Goal: Check status

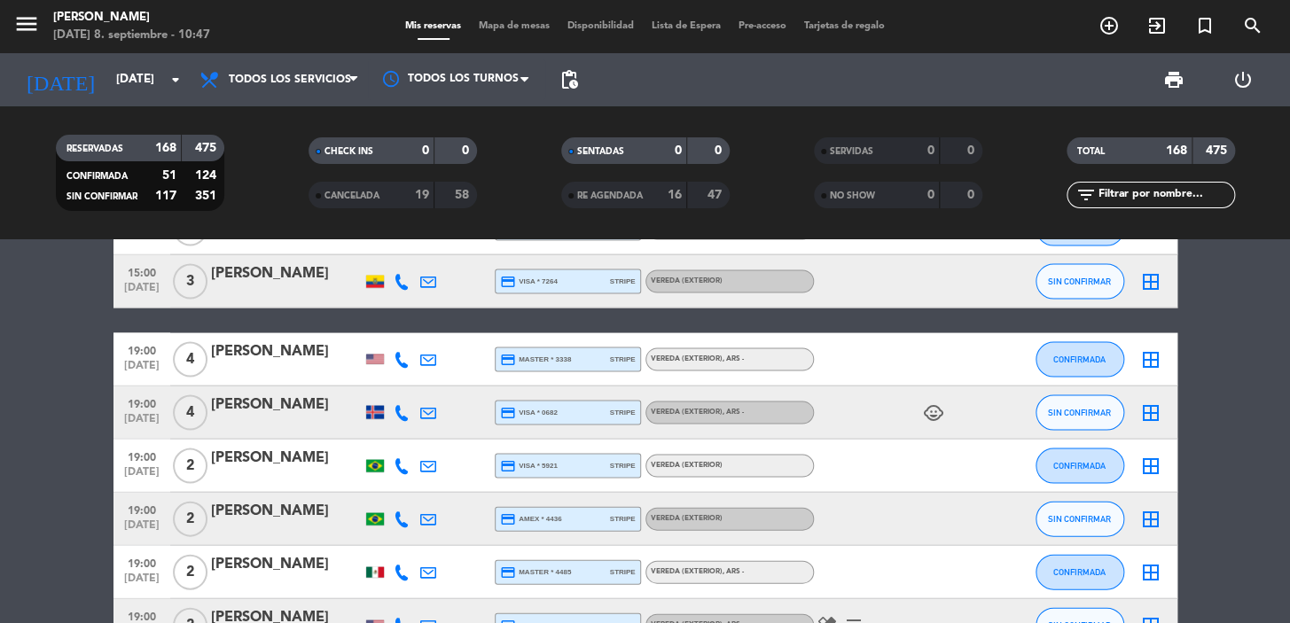
scroll to position [4030, 0]
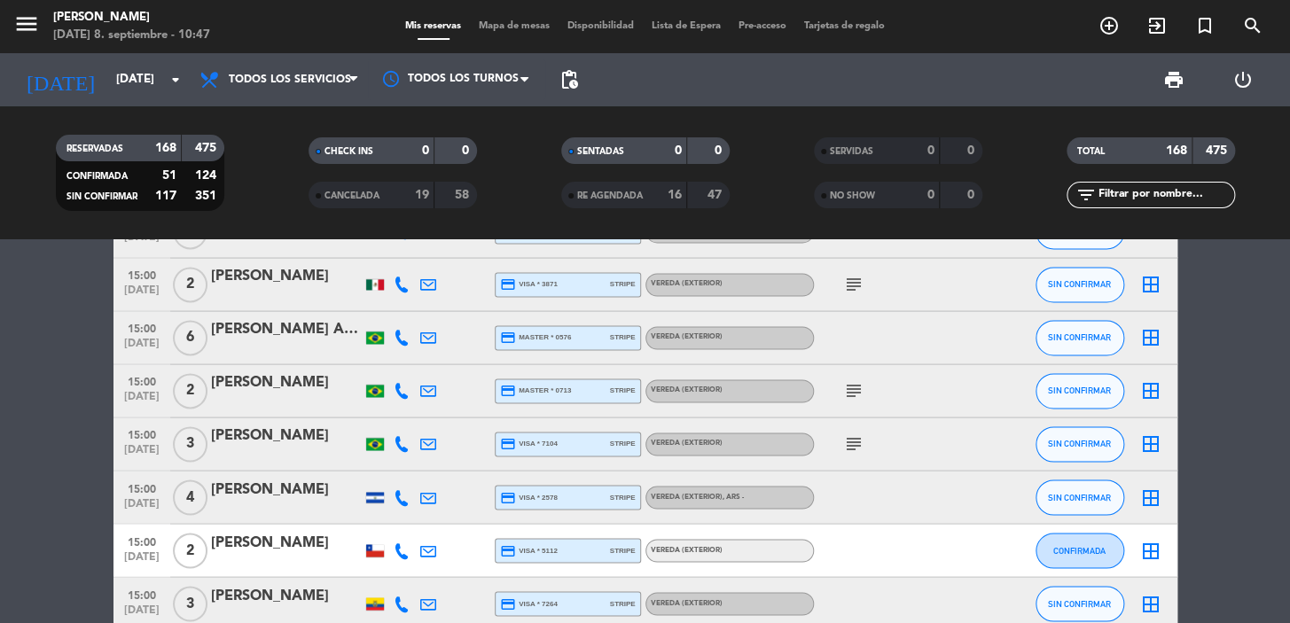
click at [858, 438] on icon "subject" at bounding box center [853, 444] width 21 height 21
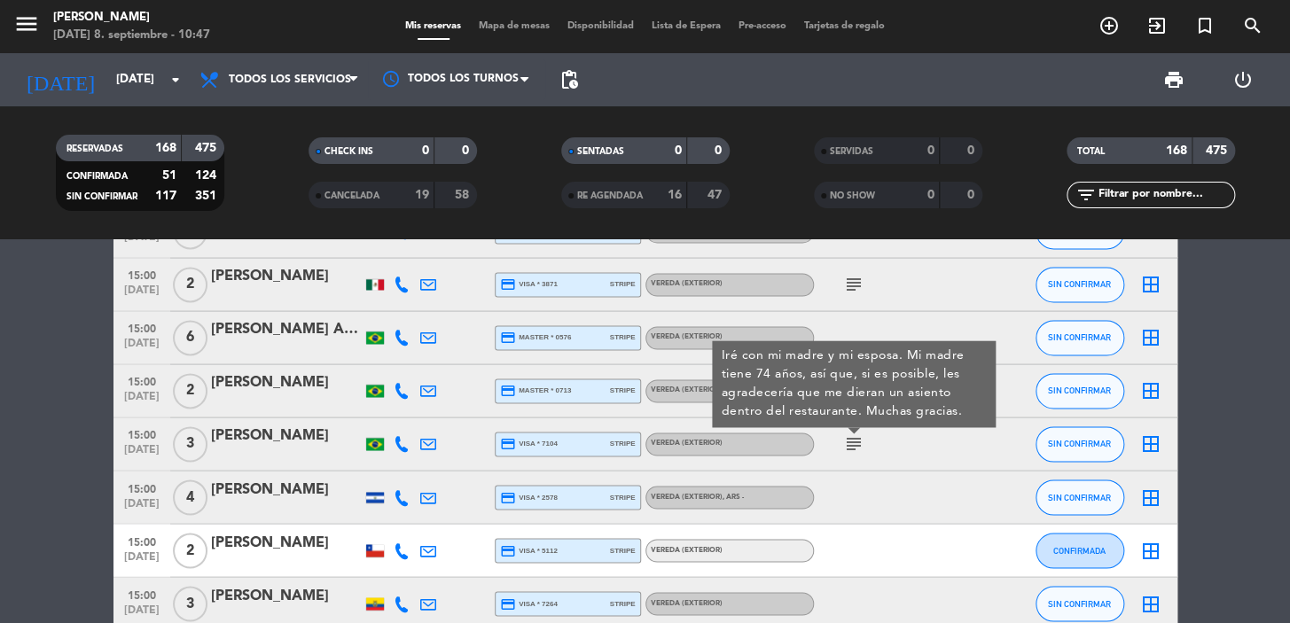
click at [849, 386] on div "Iré con mi madre y mi esposa. Mi madre tiene 74 años, así que, si es posible, l…" at bounding box center [853, 384] width 265 height 74
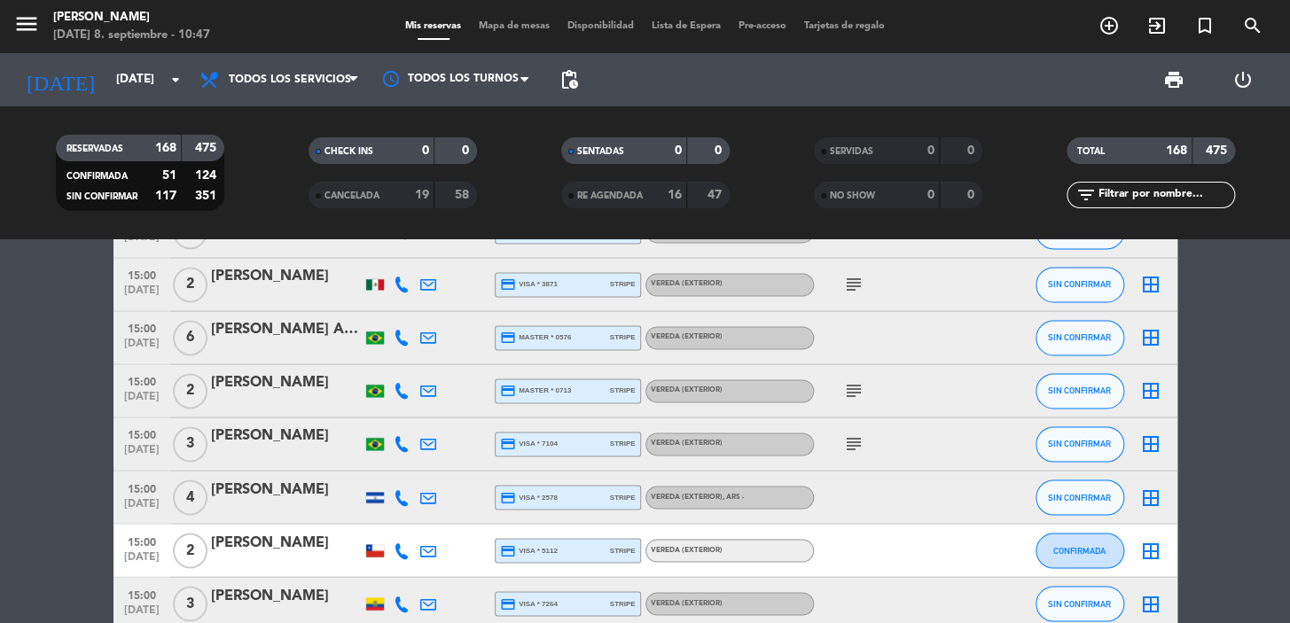
click at [846, 275] on icon "subject" at bounding box center [853, 284] width 21 height 21
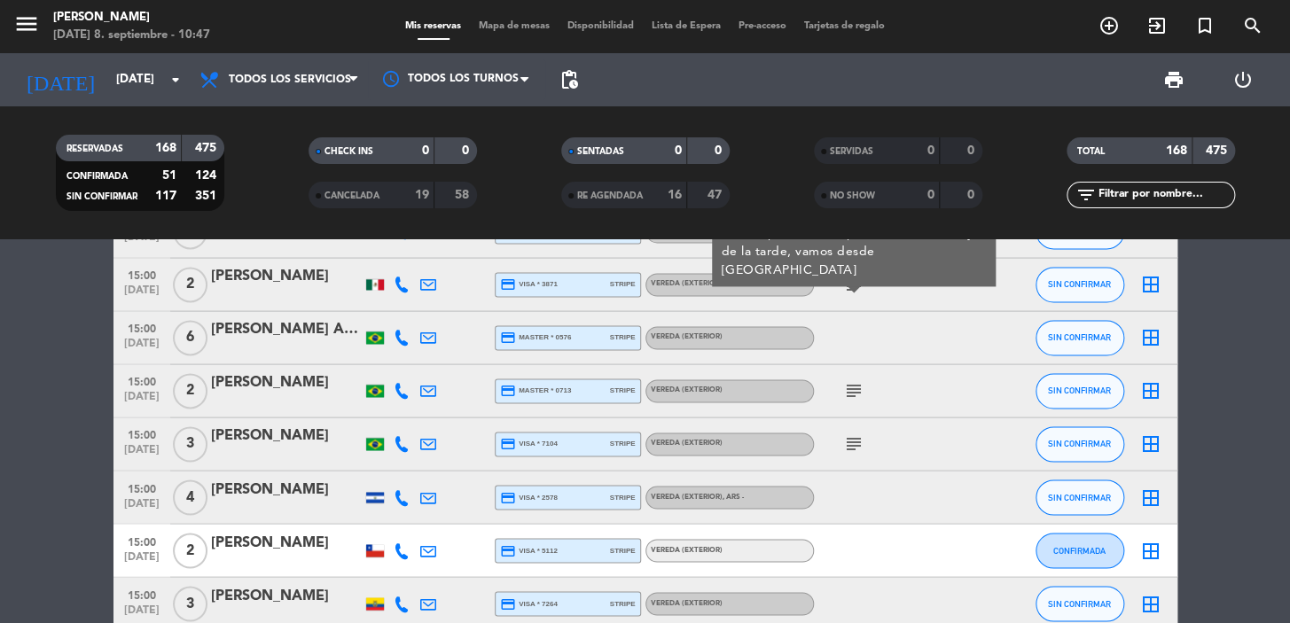
scroll to position [3707, 0]
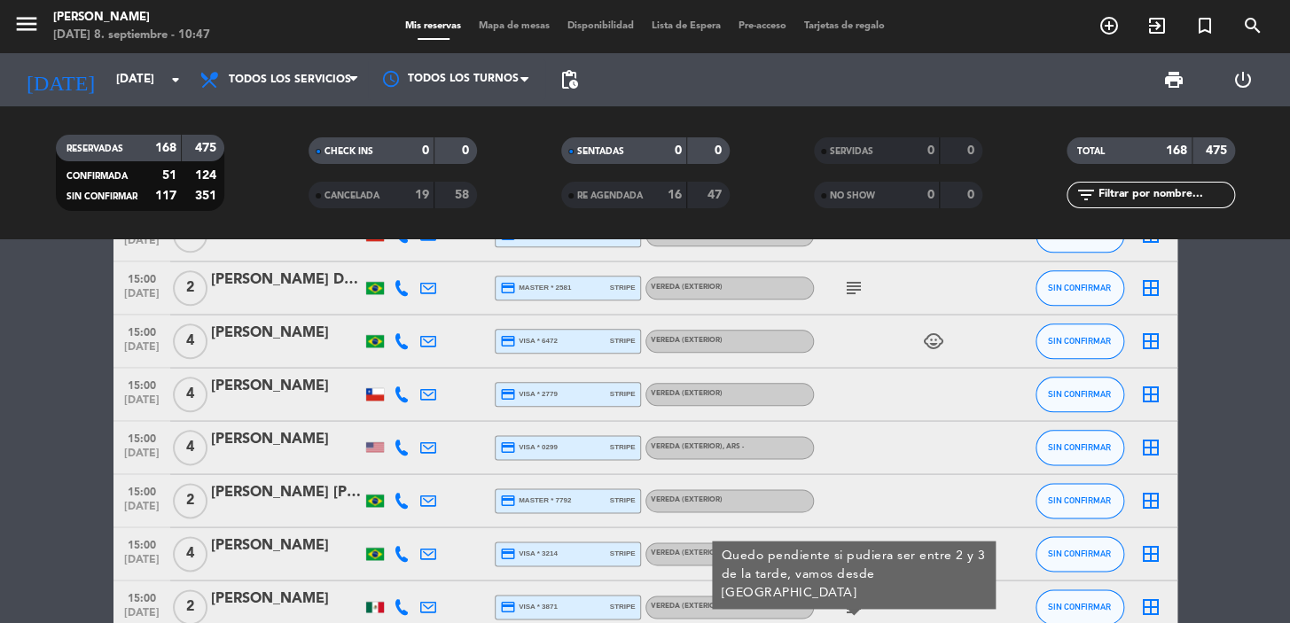
click at [858, 278] on icon "subject" at bounding box center [853, 288] width 21 height 21
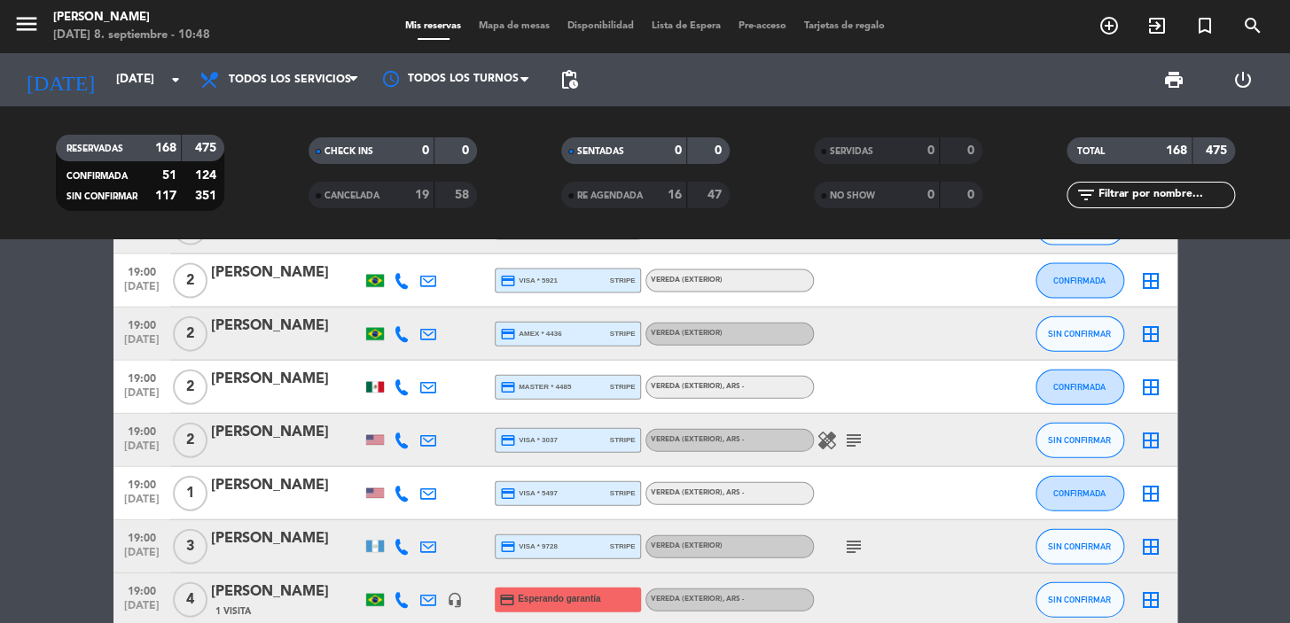
scroll to position [4674, 0]
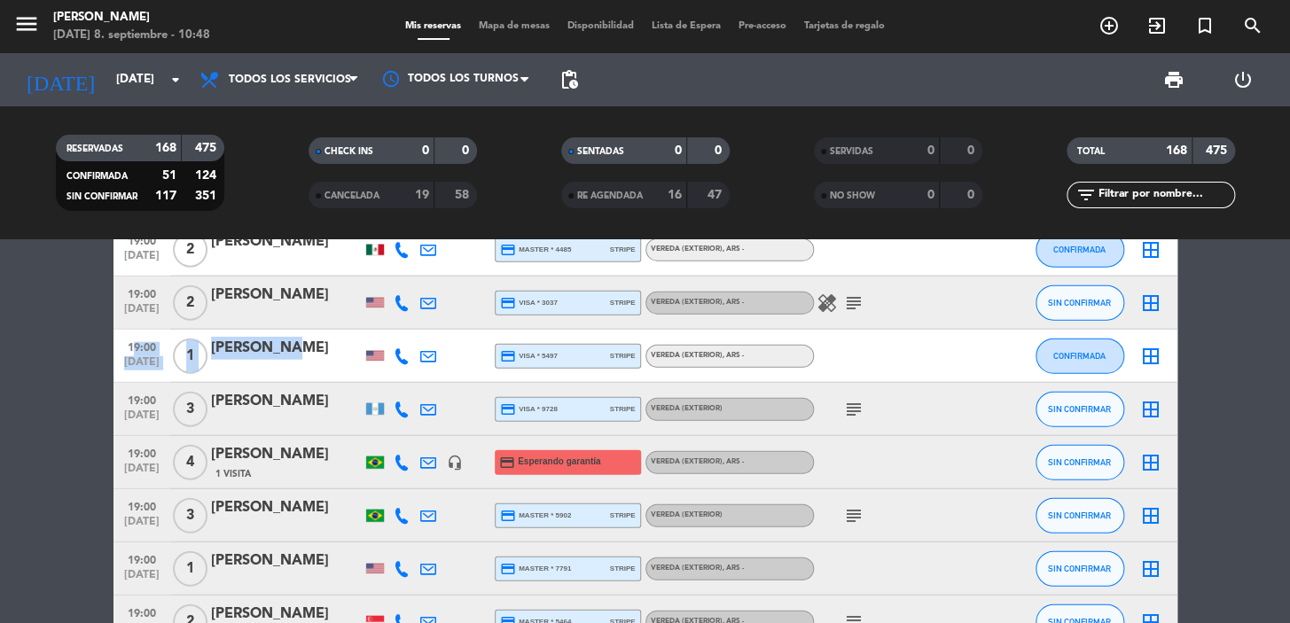
drag, startPoint x: 121, startPoint y: 343, endPoint x: 301, endPoint y: 303, distance: 185.2
click at [306, 340] on div "19:00 [DATE] 1 [PERSON_NAME] M credit_card visa * 5497 stripe Vereda (EXTERIOR)…" at bounding box center [645, 356] width 1064 height 53
copy div "19:00 [DATE] 1 [PERSON_NAME]"
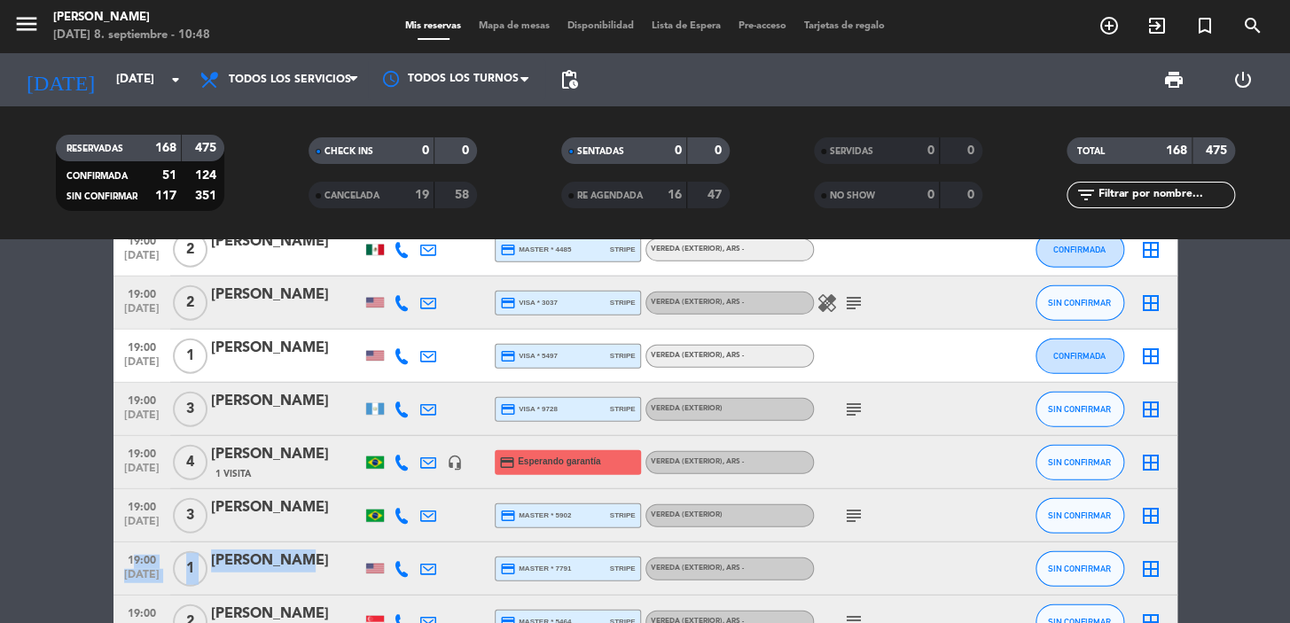
drag, startPoint x: 121, startPoint y: 559, endPoint x: 304, endPoint y: 556, distance: 183.5
click at [304, 556] on div "19:00 [DATE] 1 [PERSON_NAME] credit_card master * 7791 stripe Vereda (EXTERIOR)…" at bounding box center [645, 569] width 1064 height 53
copy div "19:00 [DATE] 1 [PERSON_NAME]"
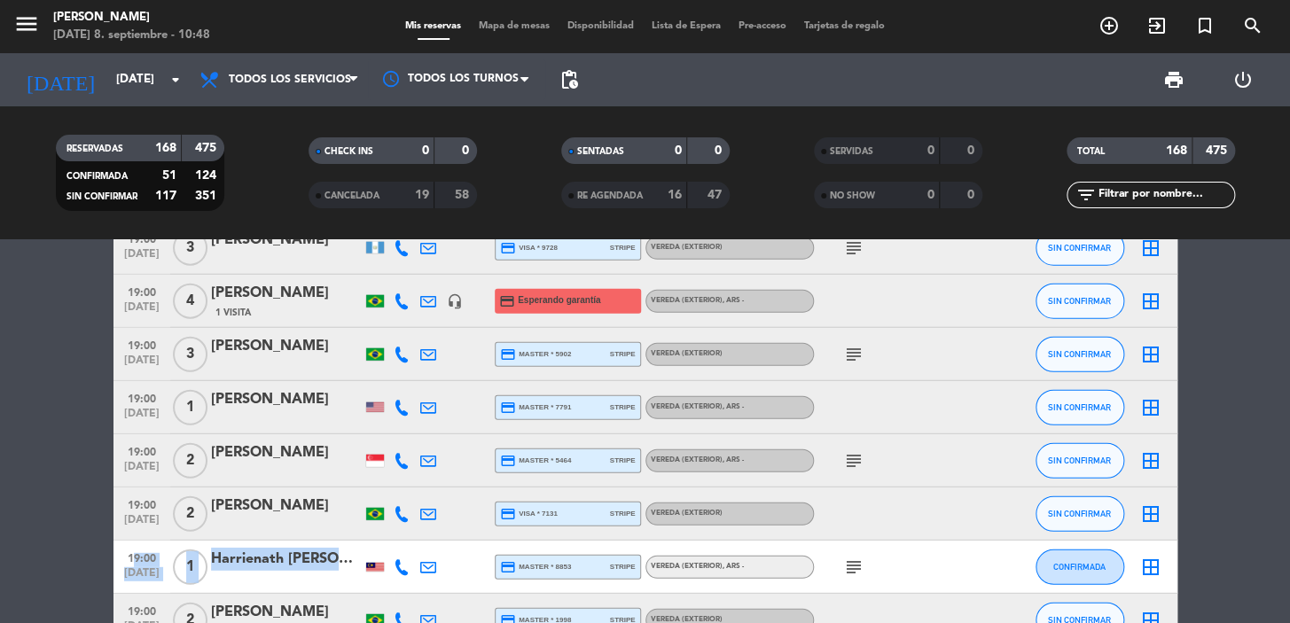
drag, startPoint x: 116, startPoint y: 546, endPoint x: 326, endPoint y: 557, distance: 210.4
click at [326, 557] on div "19:00 [DATE] 1 Harrienath [PERSON_NAME] credit_card master * 8853 stripe Vereda…" at bounding box center [645, 567] width 1064 height 53
copy div "19:00 [DATE] 1 Harrienath [PERSON_NAME]"
click at [370, 563] on div at bounding box center [375, 567] width 18 height 9
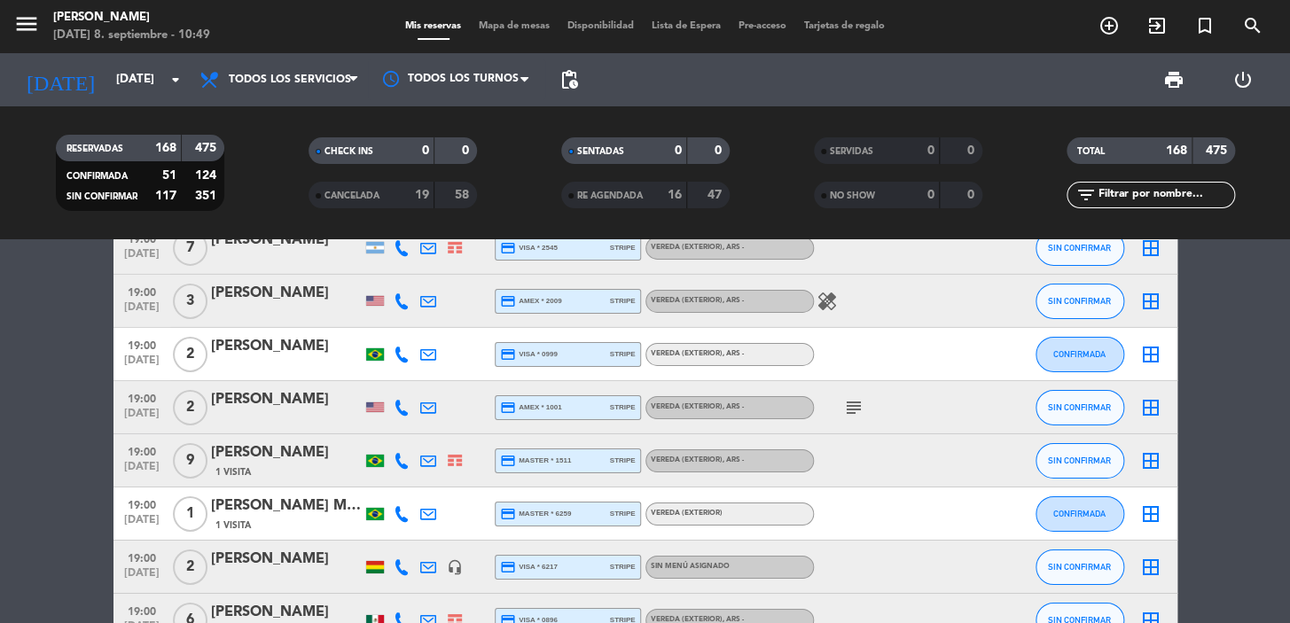
scroll to position [5320, 0]
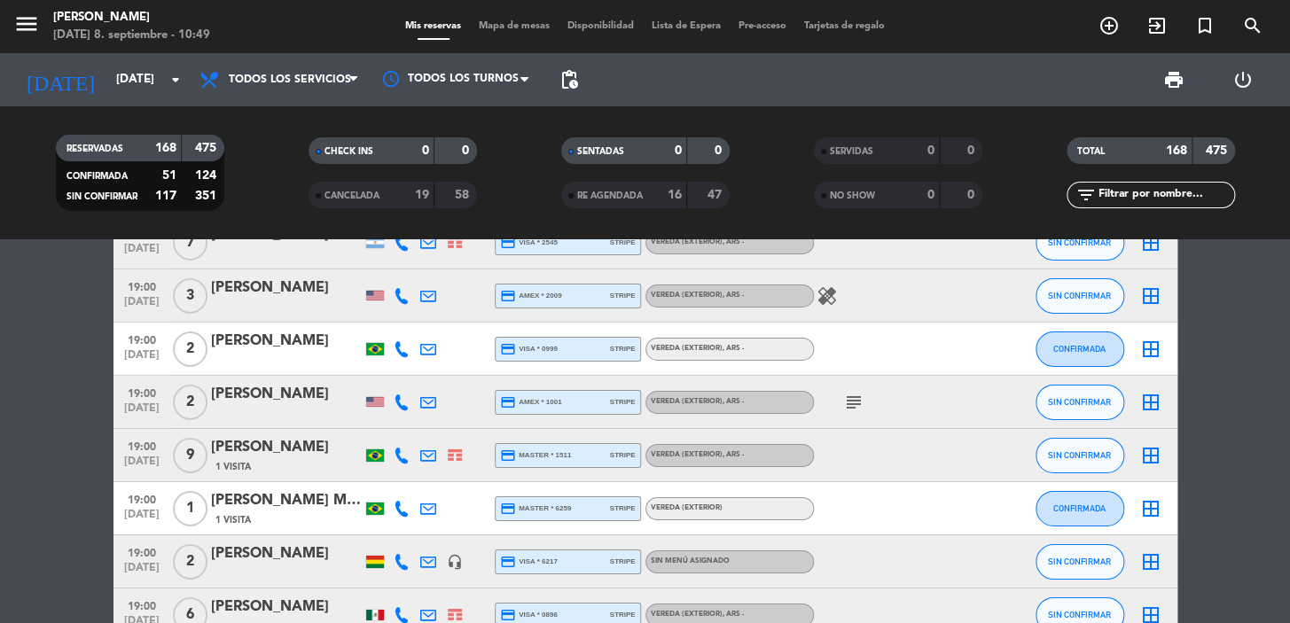
drag, startPoint x: 119, startPoint y: 492, endPoint x: 204, endPoint y: 2, distance: 497.6
click at [351, 520] on div "19:00 [DATE] [DATE][PERSON_NAME] Milan 1 Visita credit_card master * 6259 strip…" at bounding box center [645, 508] width 1064 height 53
copy div "19:00 [DATE] [DATE][PERSON_NAME] Milan 1 Visita"
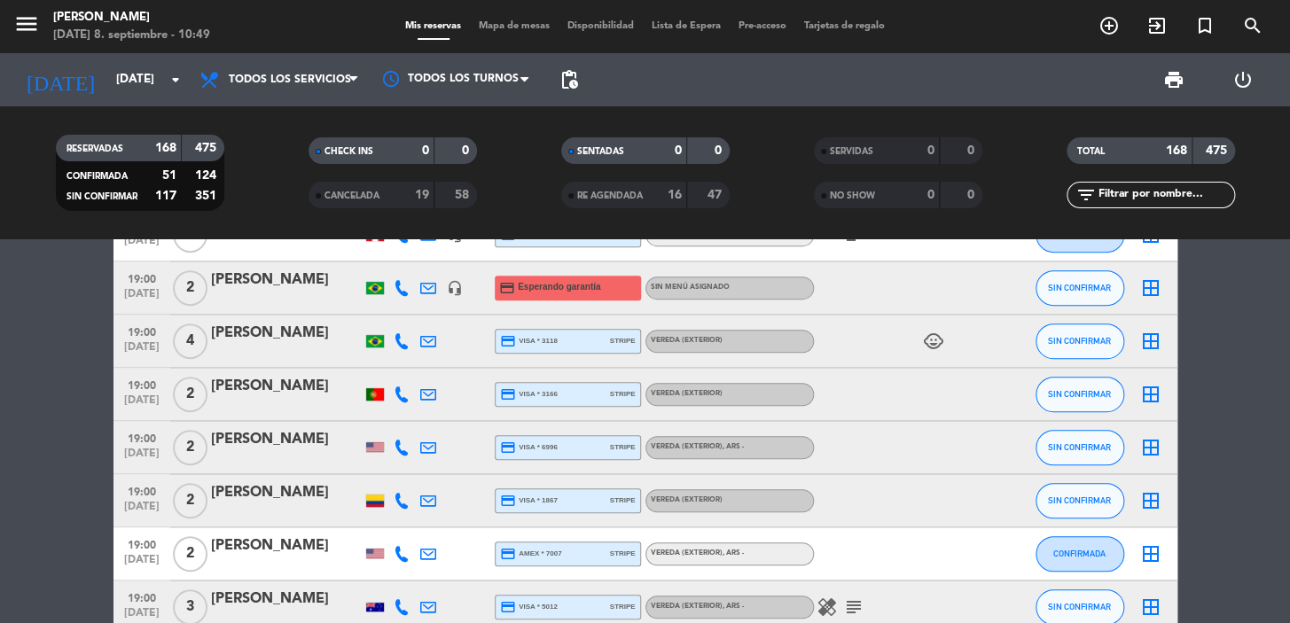
scroll to position [6286, 0]
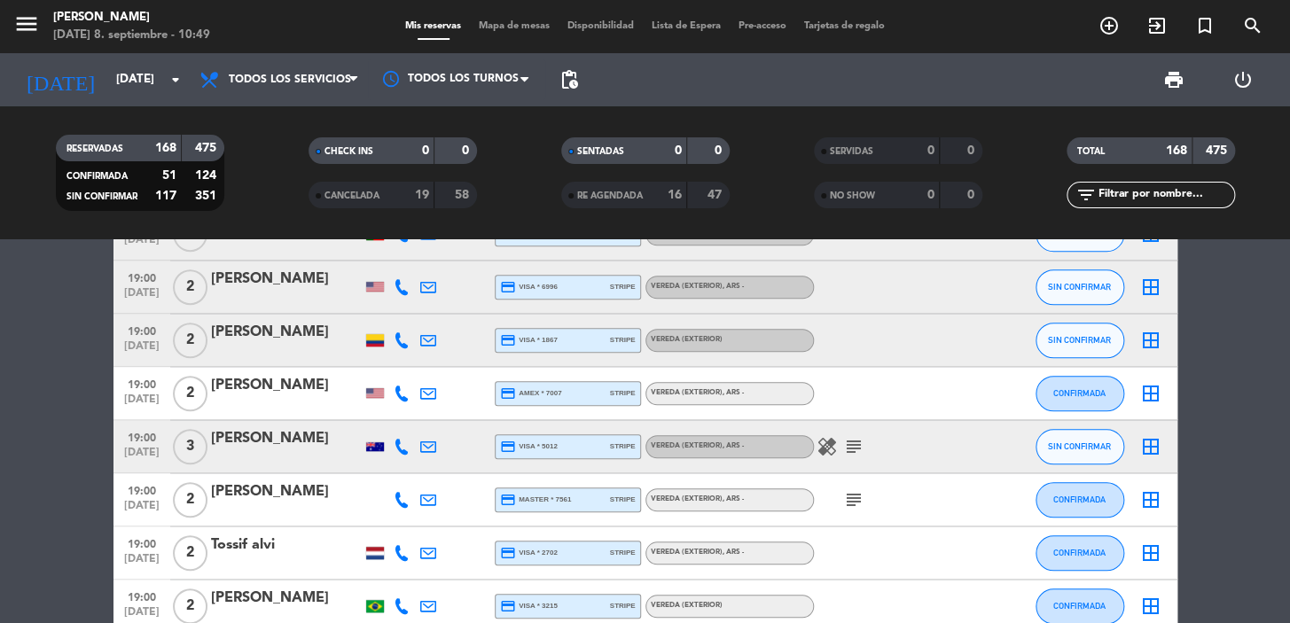
click at [834, 436] on icon "healing" at bounding box center [827, 446] width 21 height 21
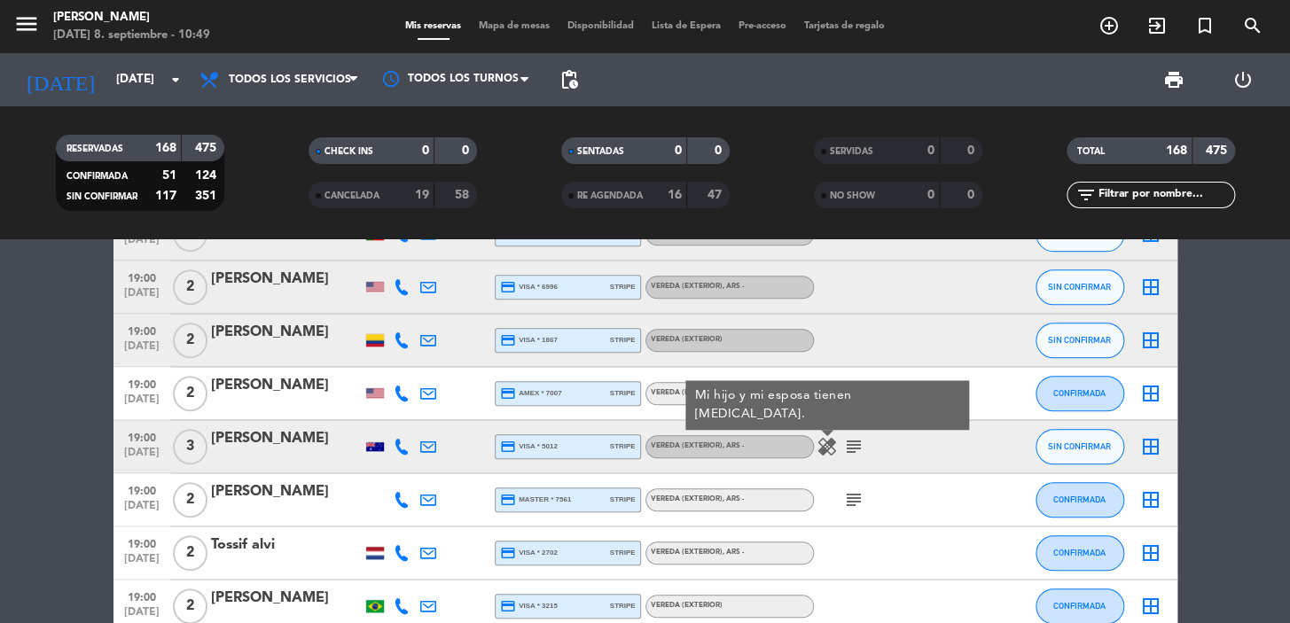
drag, startPoint x: 850, startPoint y: 480, endPoint x: 850, endPoint y: 494, distance: 14.2
click at [850, 486] on div "subject" at bounding box center [894, 499] width 160 height 52
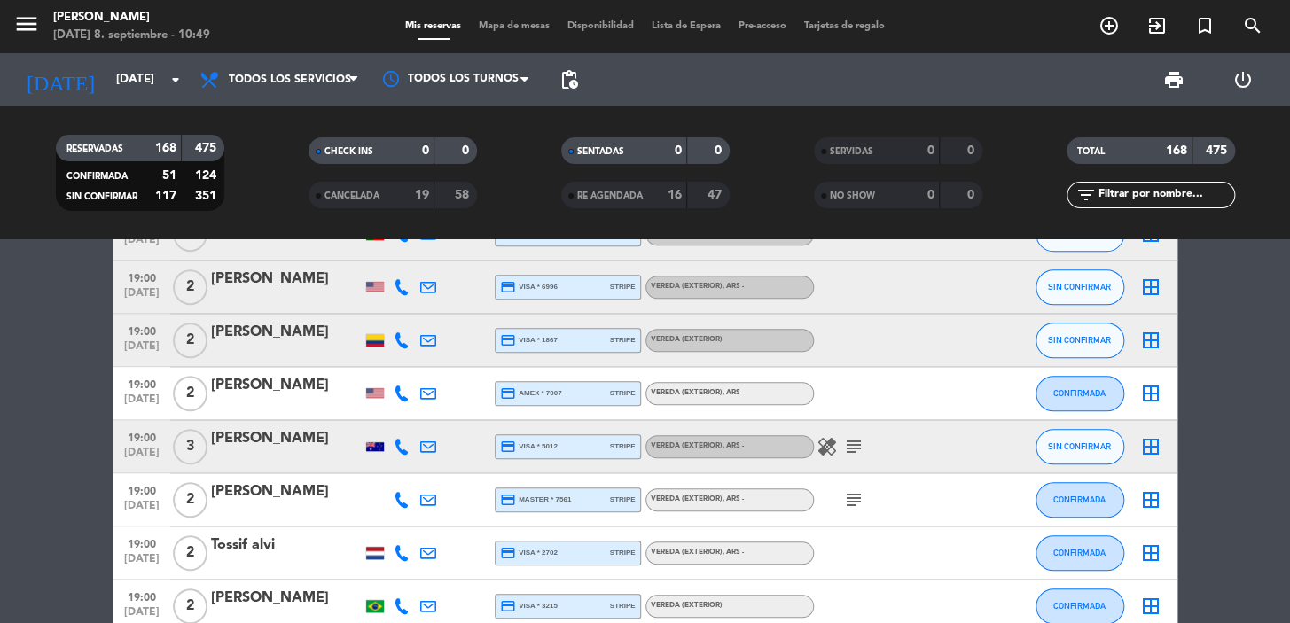
click at [850, 496] on icon "subject" at bounding box center [853, 499] width 21 height 21
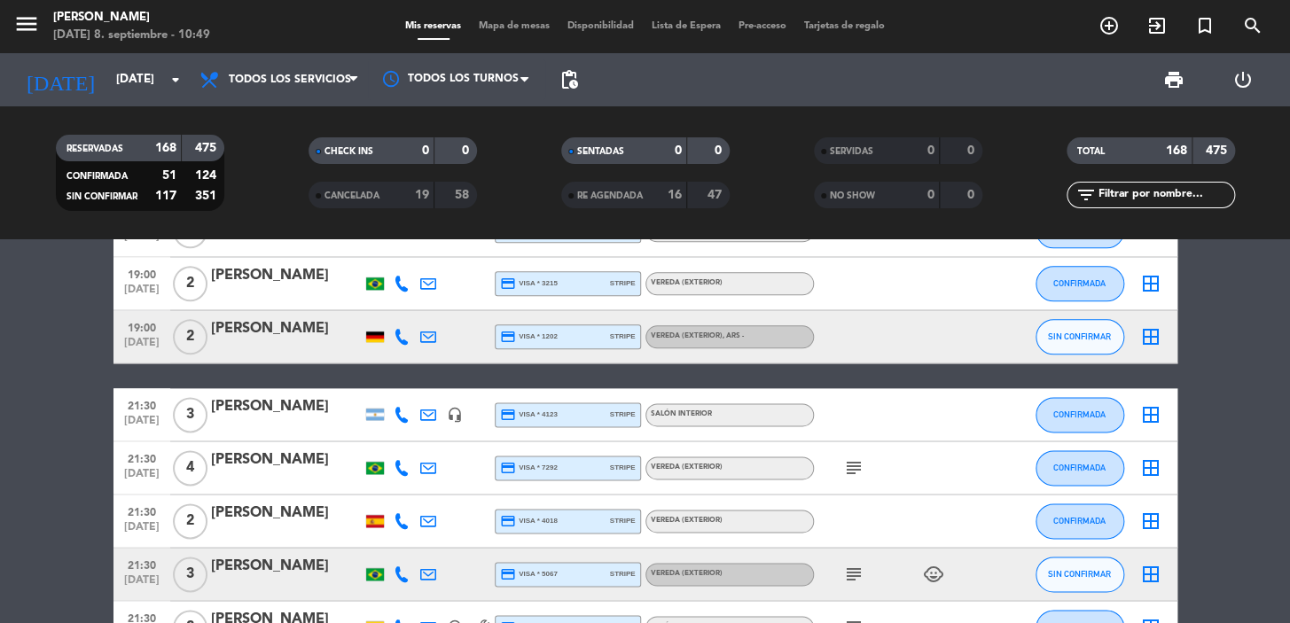
scroll to position [6770, 0]
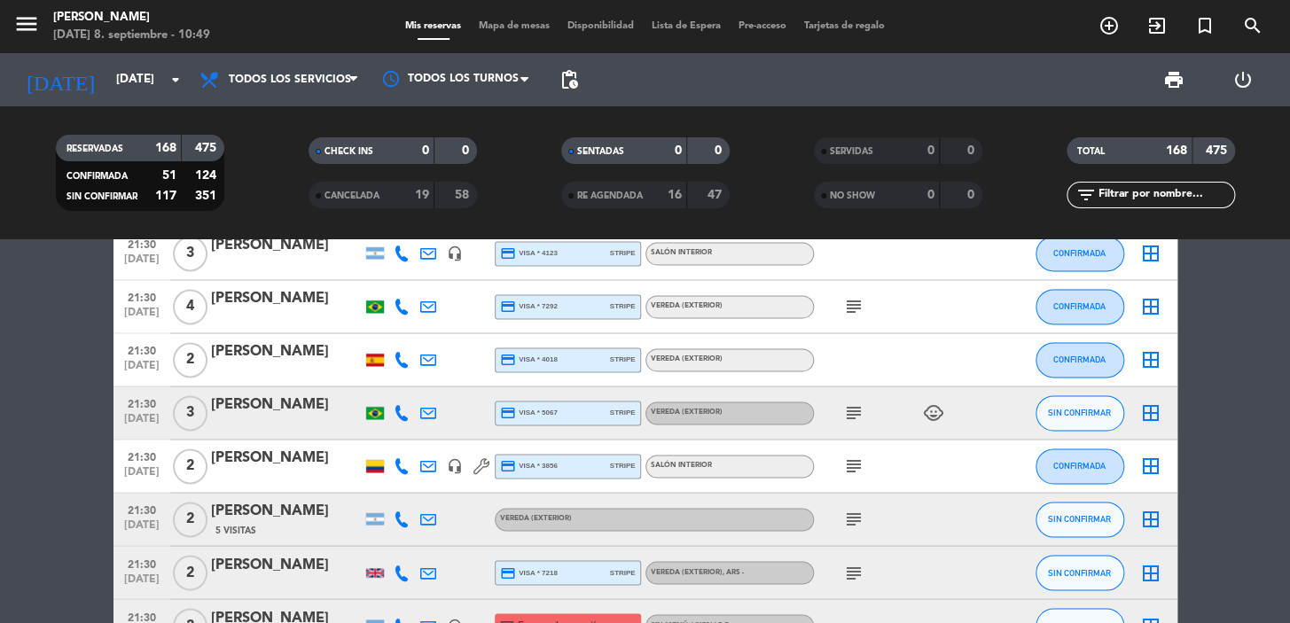
click at [850, 300] on icon "subject" at bounding box center [853, 306] width 21 height 21
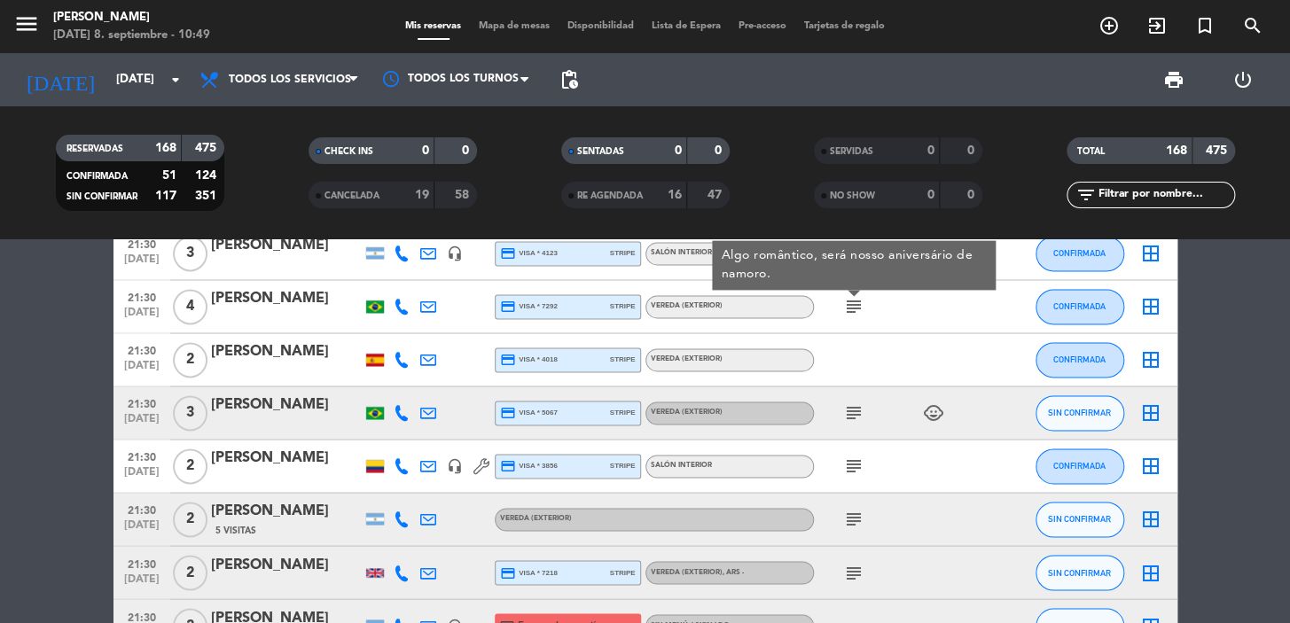
click at [851, 416] on icon "subject" at bounding box center [853, 413] width 21 height 21
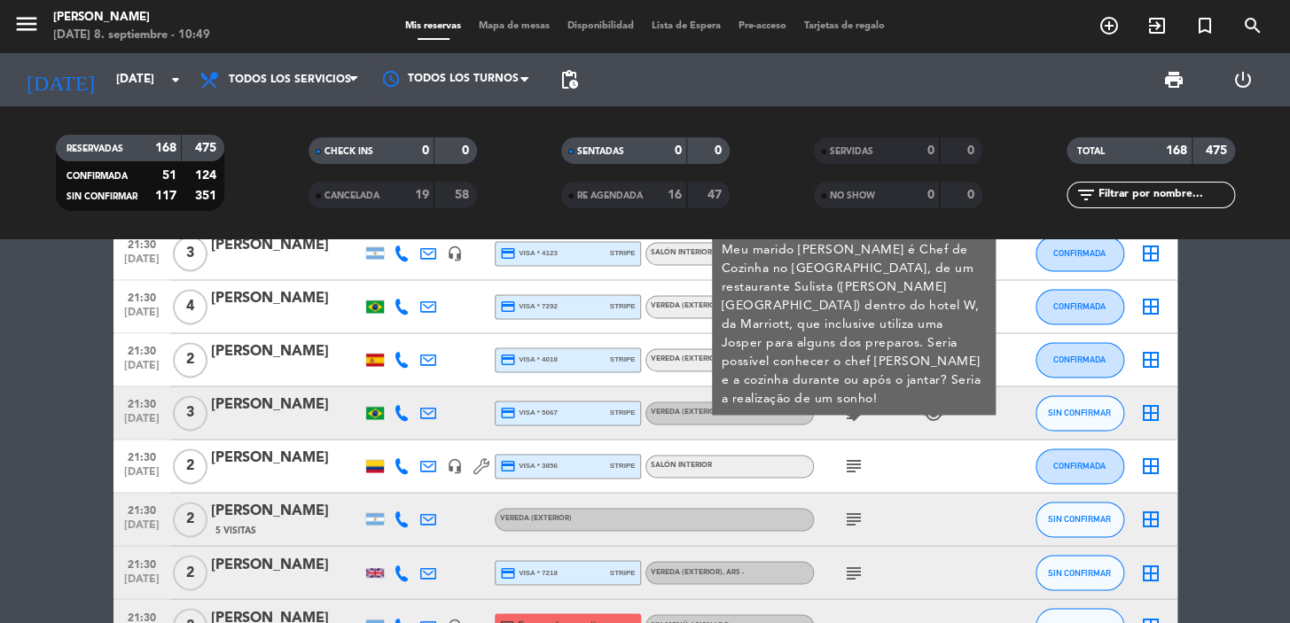
click at [853, 469] on icon "subject" at bounding box center [853, 466] width 21 height 21
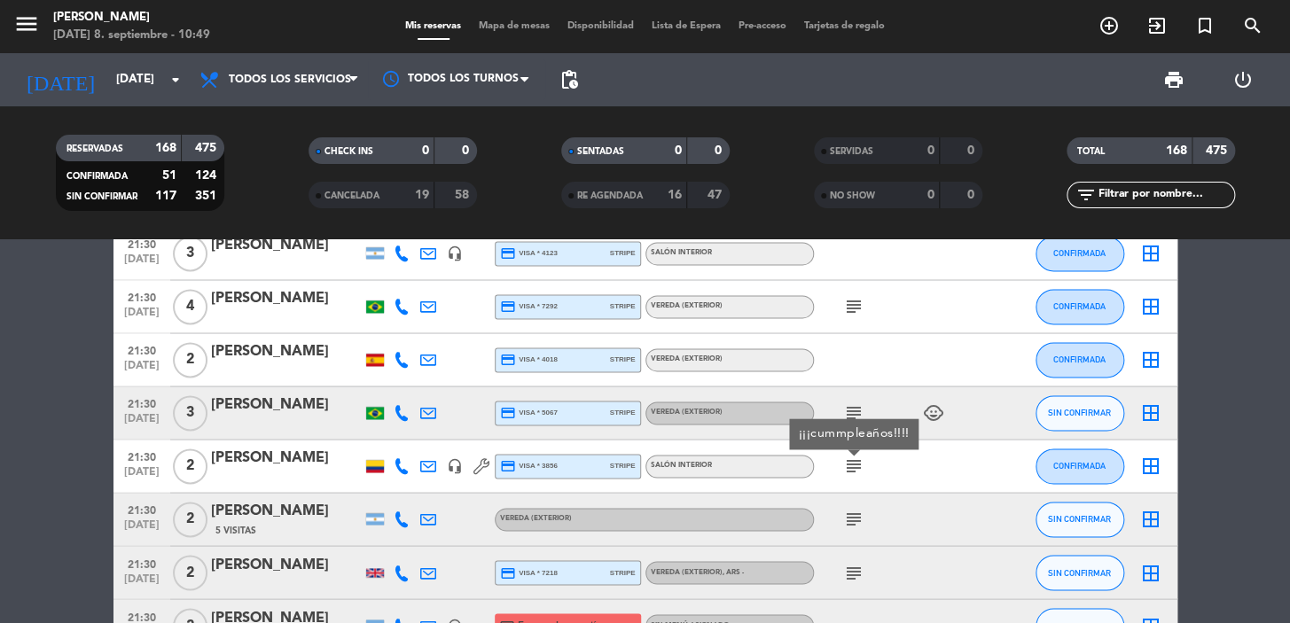
click at [859, 527] on icon "subject" at bounding box center [853, 519] width 21 height 21
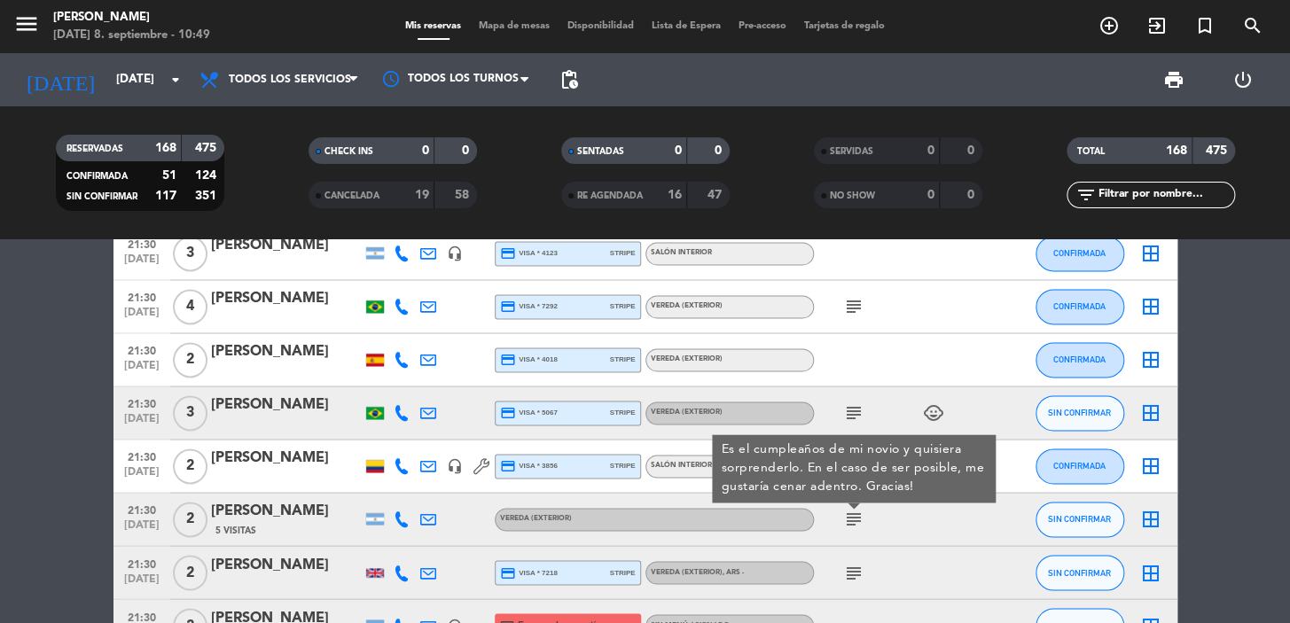
click at [856, 575] on icon "subject" at bounding box center [853, 572] width 21 height 21
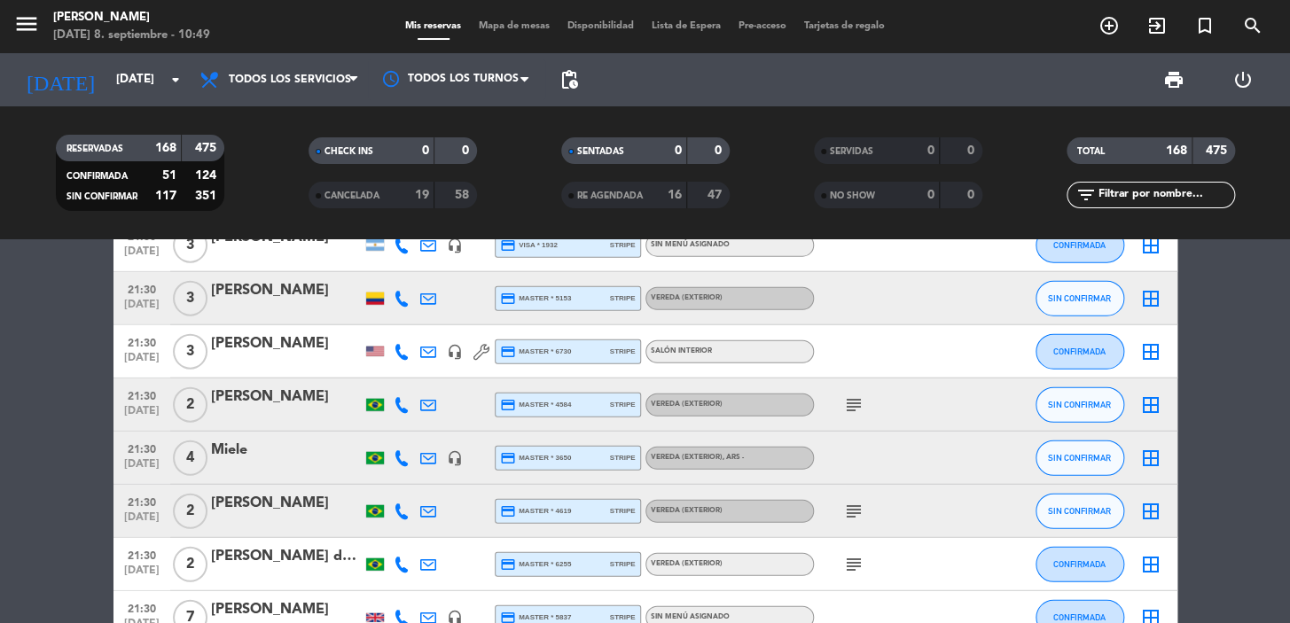
scroll to position [7737, 0]
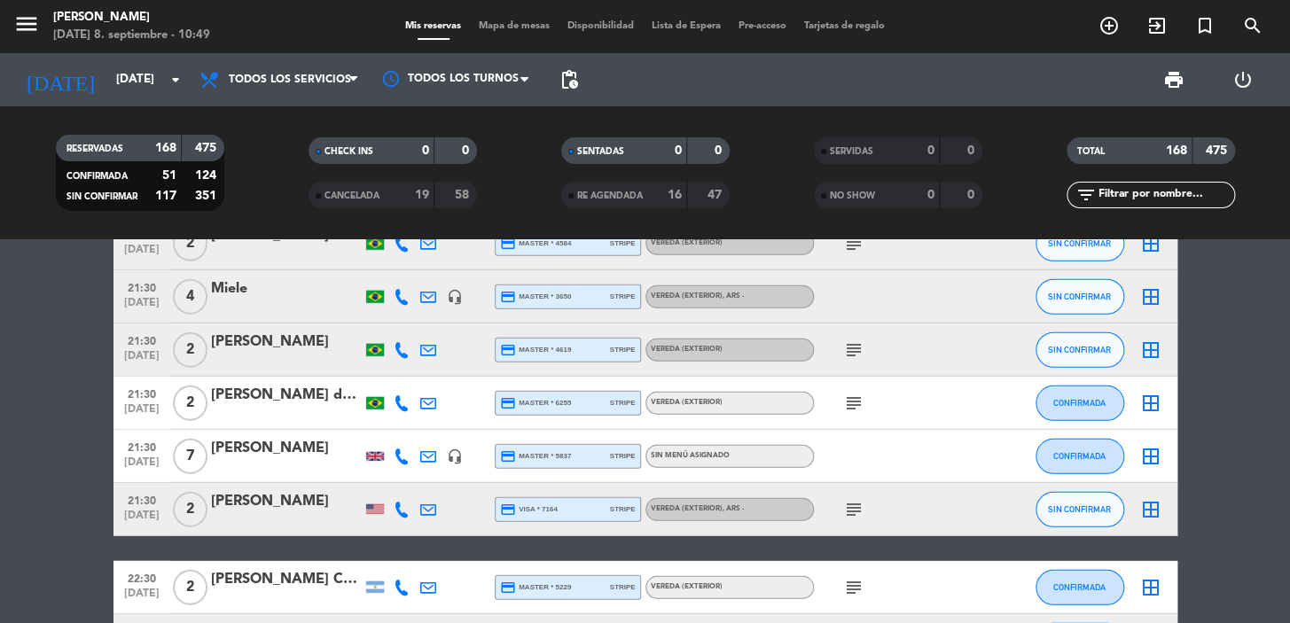
click at [855, 349] on icon "subject" at bounding box center [853, 350] width 21 height 21
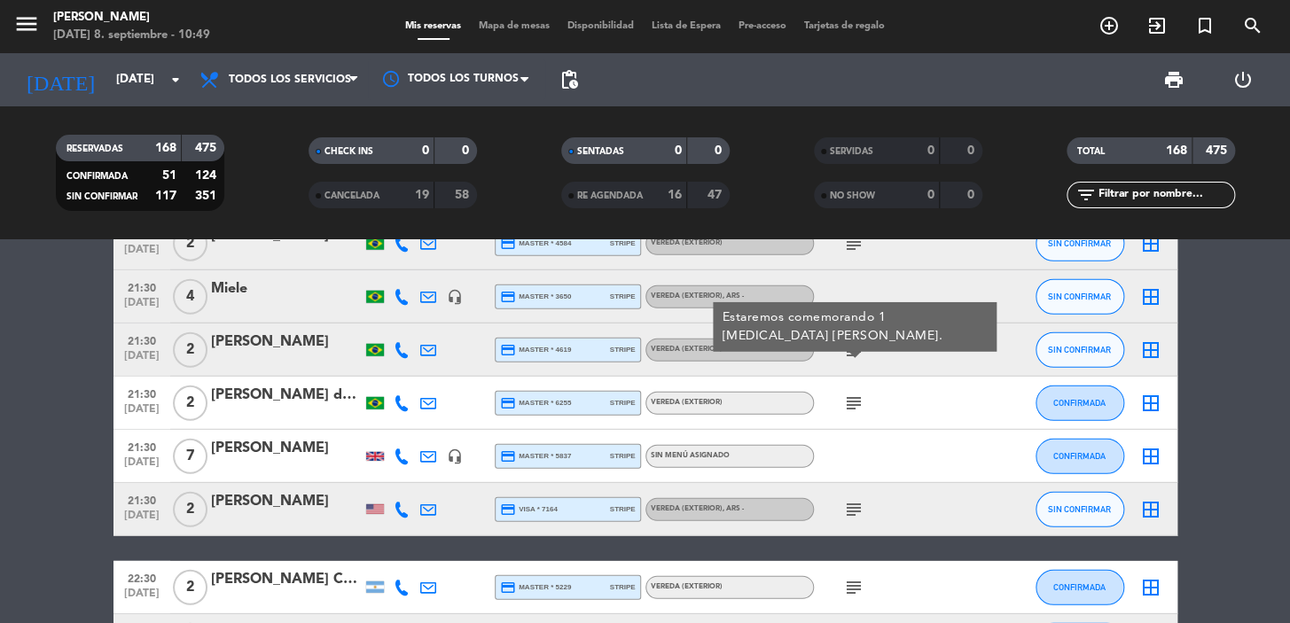
click at [850, 398] on icon "subject" at bounding box center [853, 403] width 21 height 21
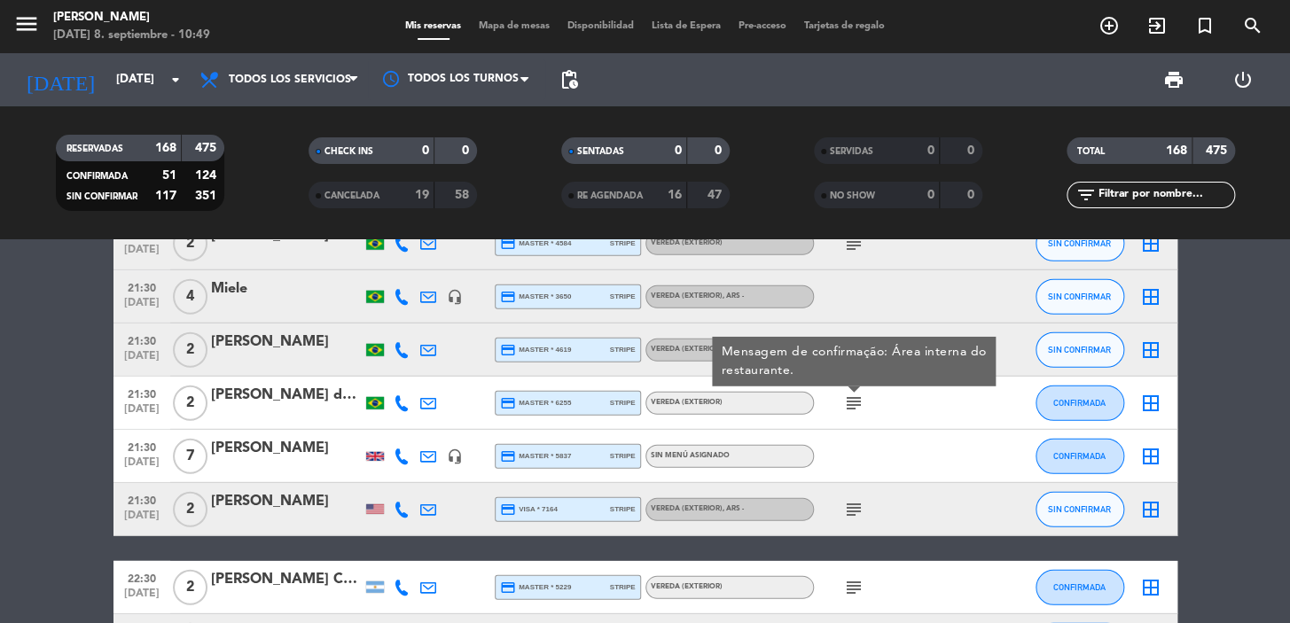
click at [856, 511] on icon "subject" at bounding box center [853, 509] width 21 height 21
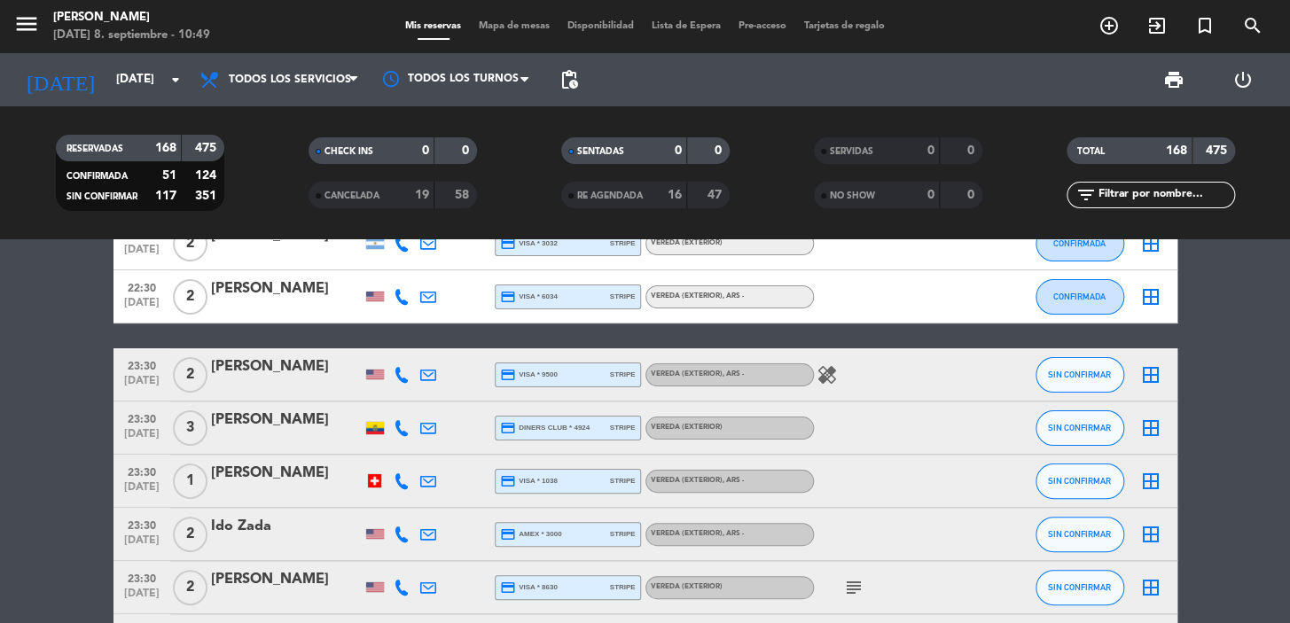
scroll to position [8705, 0]
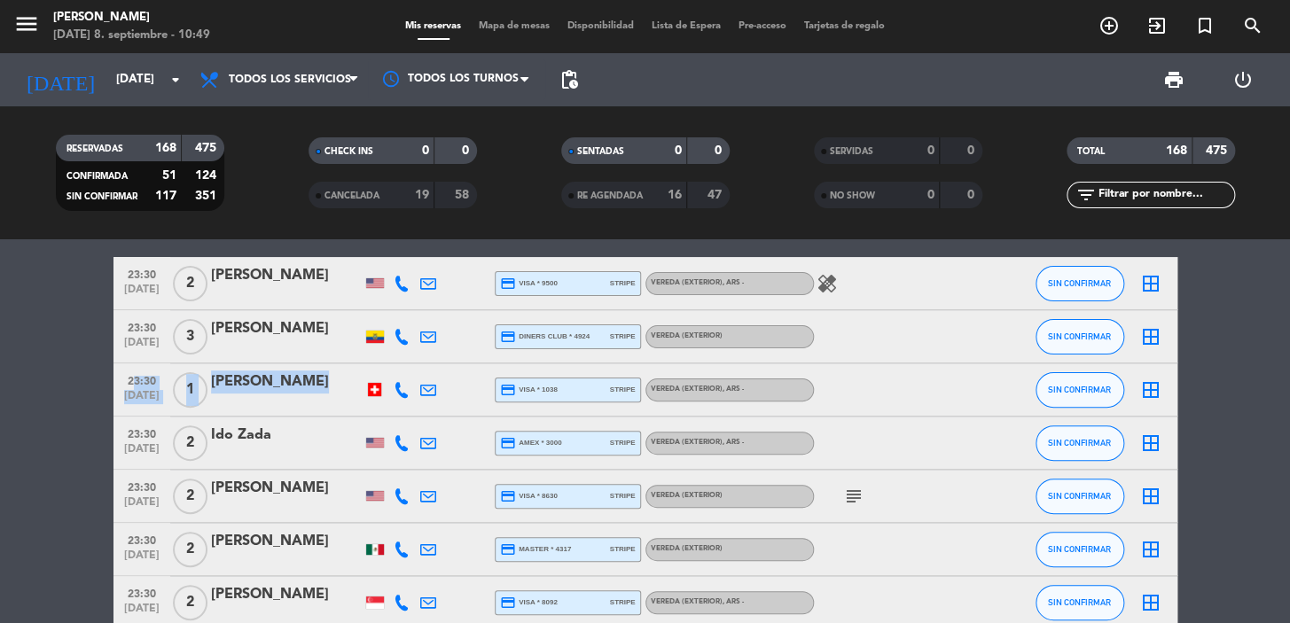
drag, startPoint x: 123, startPoint y: 376, endPoint x: 304, endPoint y: 384, distance: 181.0
click at [301, 384] on div "23:30 [DATE] 1 [PERSON_NAME] credit_card visa * 1038 stripe Vereda (EXTERIOR) ,…" at bounding box center [645, 390] width 1064 height 53
copy div "23:30 [DATE] 1 [PERSON_NAME]"
click at [378, 391] on div at bounding box center [374, 389] width 13 height 13
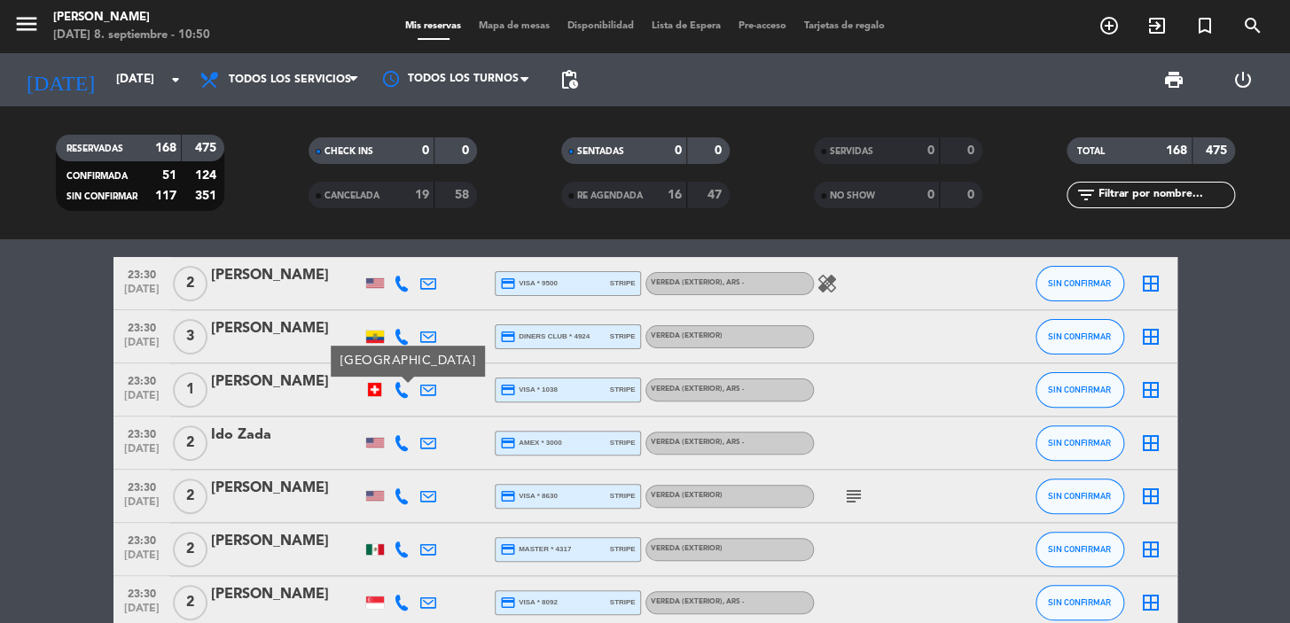
scroll to position [8853, 0]
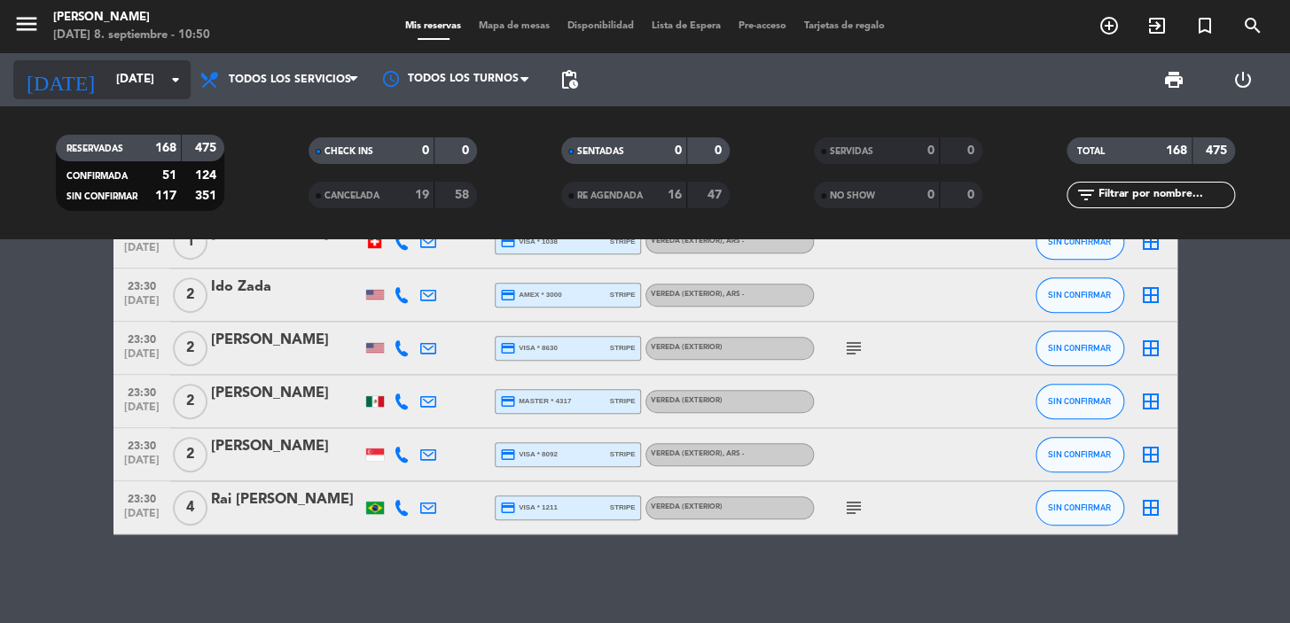
click at [133, 66] on input "[DATE]" at bounding box center [185, 80] width 157 height 32
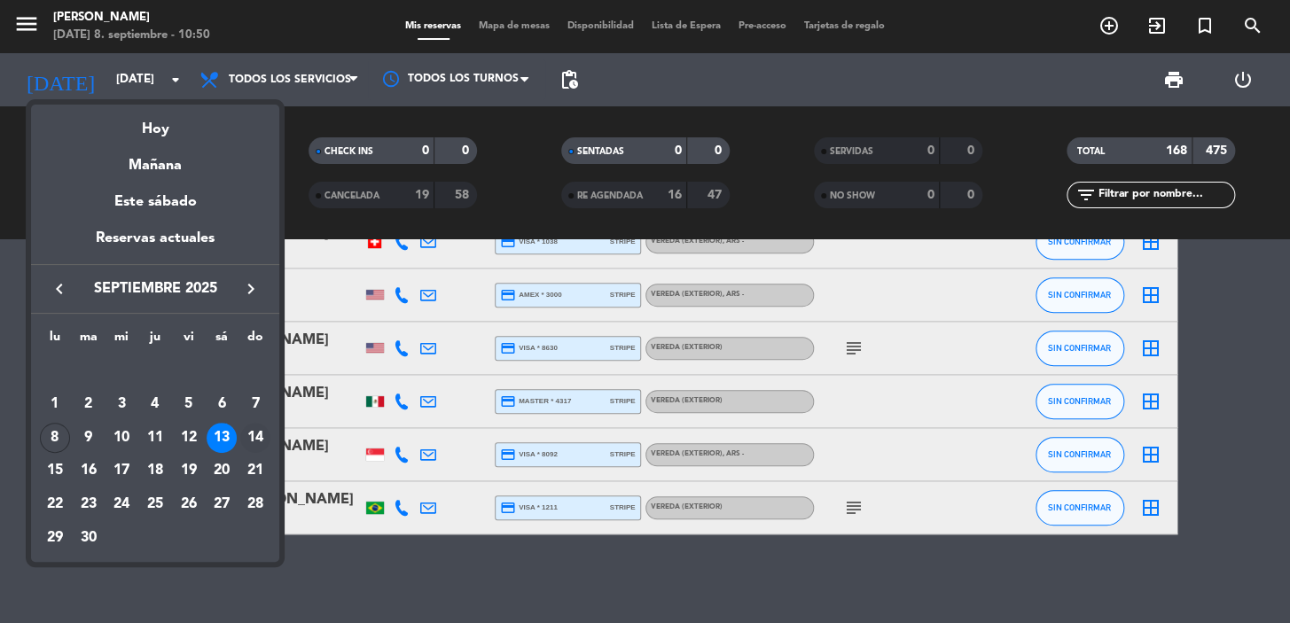
click at [254, 434] on div "14" at bounding box center [255, 438] width 30 height 30
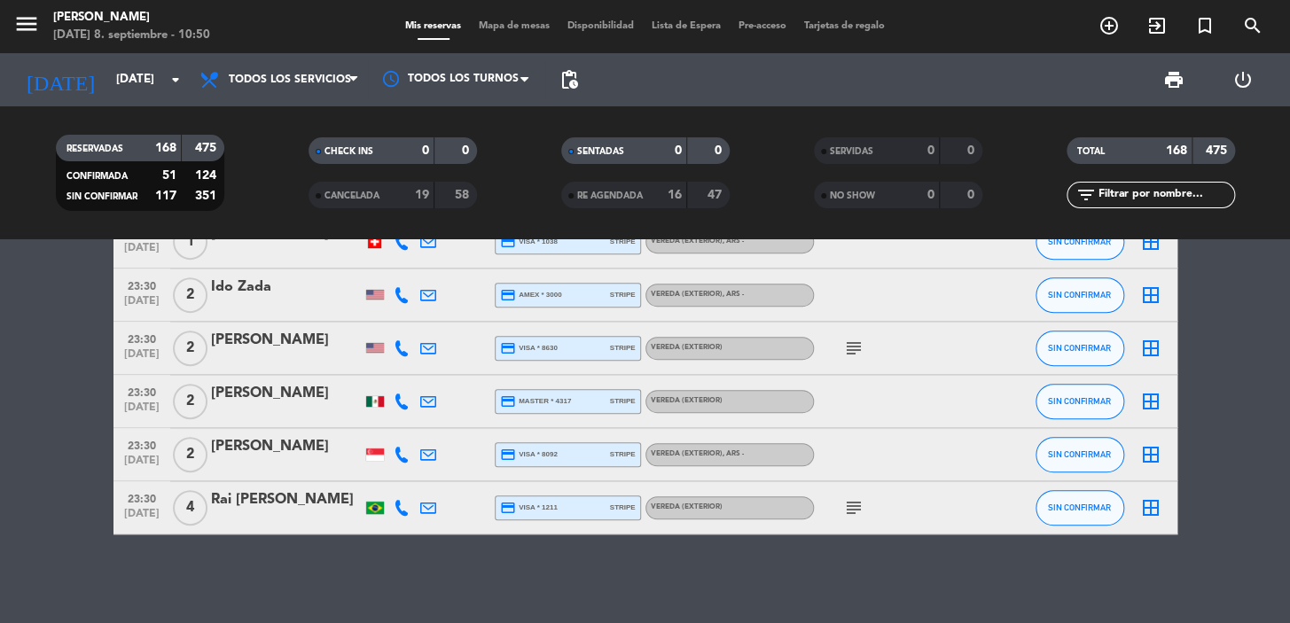
type input "[DATE]"
